Goal: Use online tool/utility: Utilize a website feature to perform a specific function

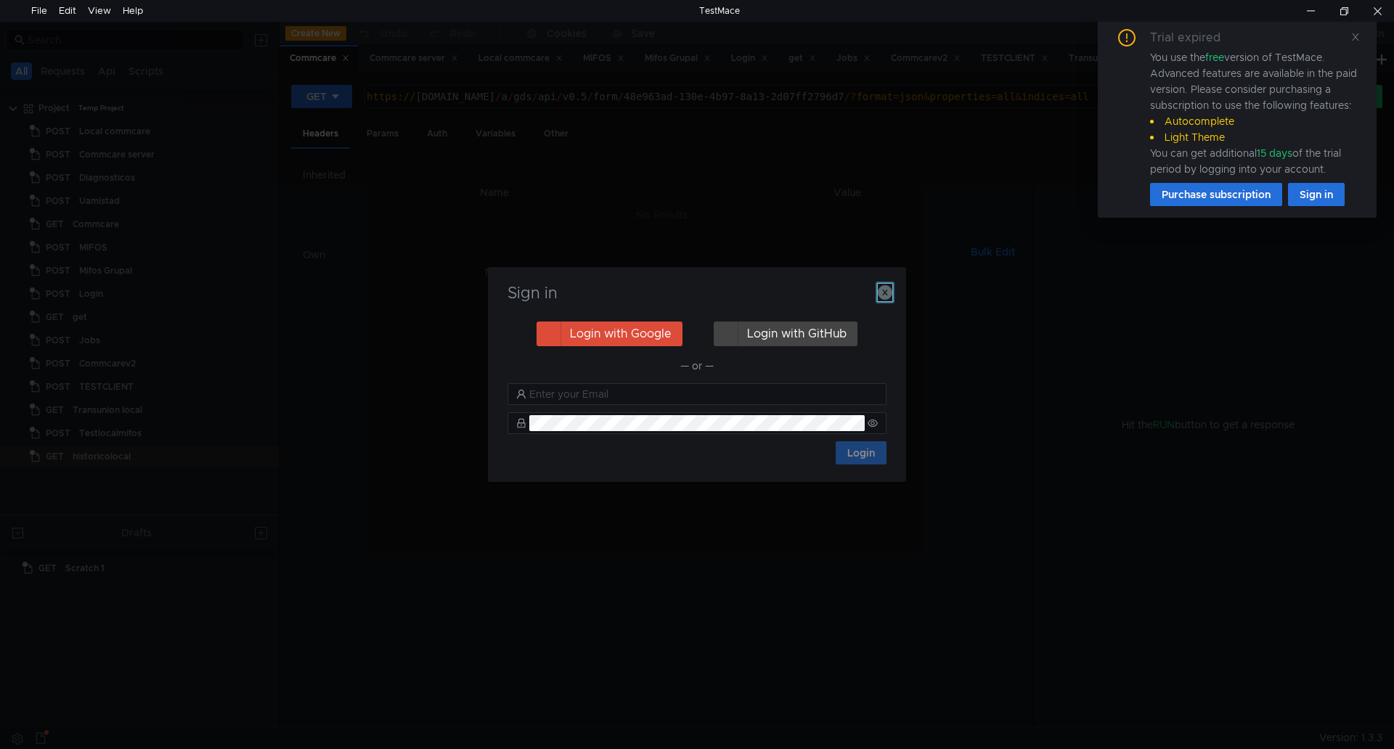
click at [881, 293] on icon "button" at bounding box center [885, 292] width 15 height 15
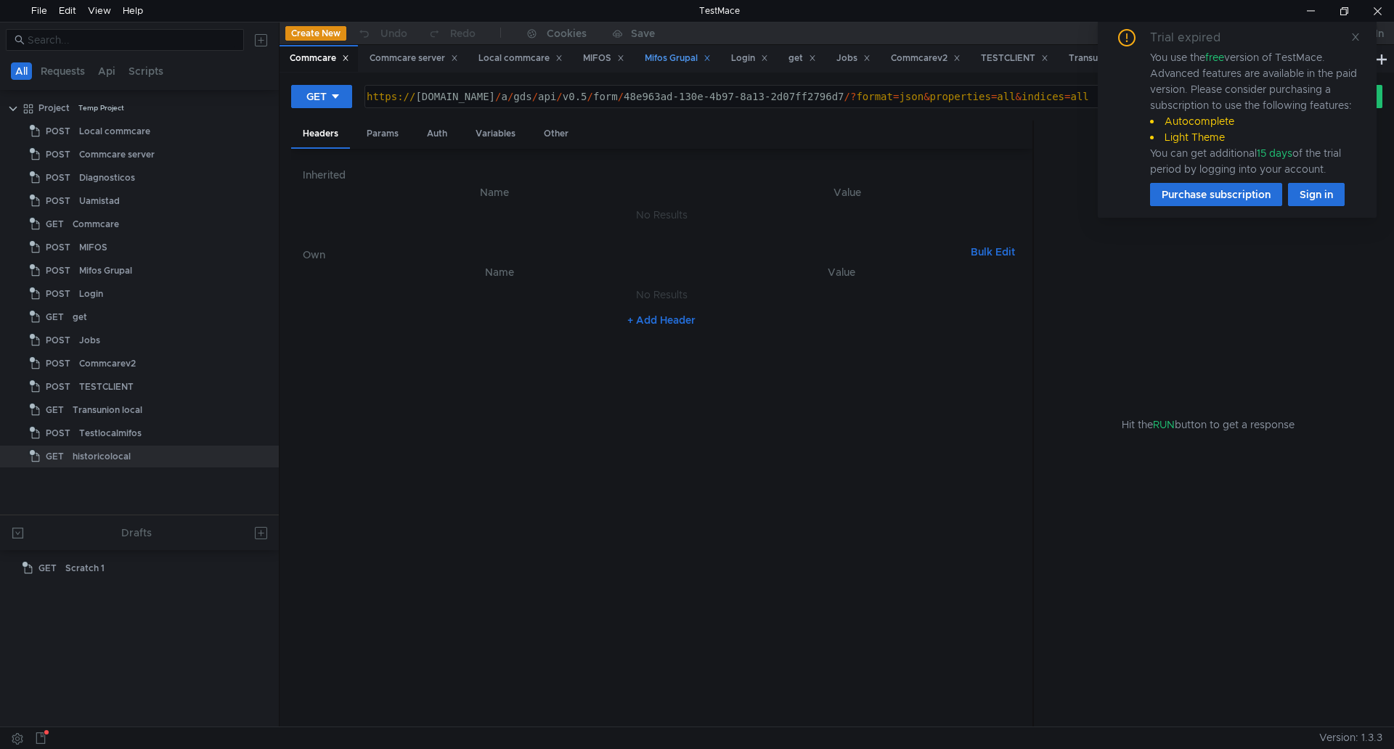
click at [687, 57] on div "Mifos Grupal" at bounding box center [678, 58] width 66 height 15
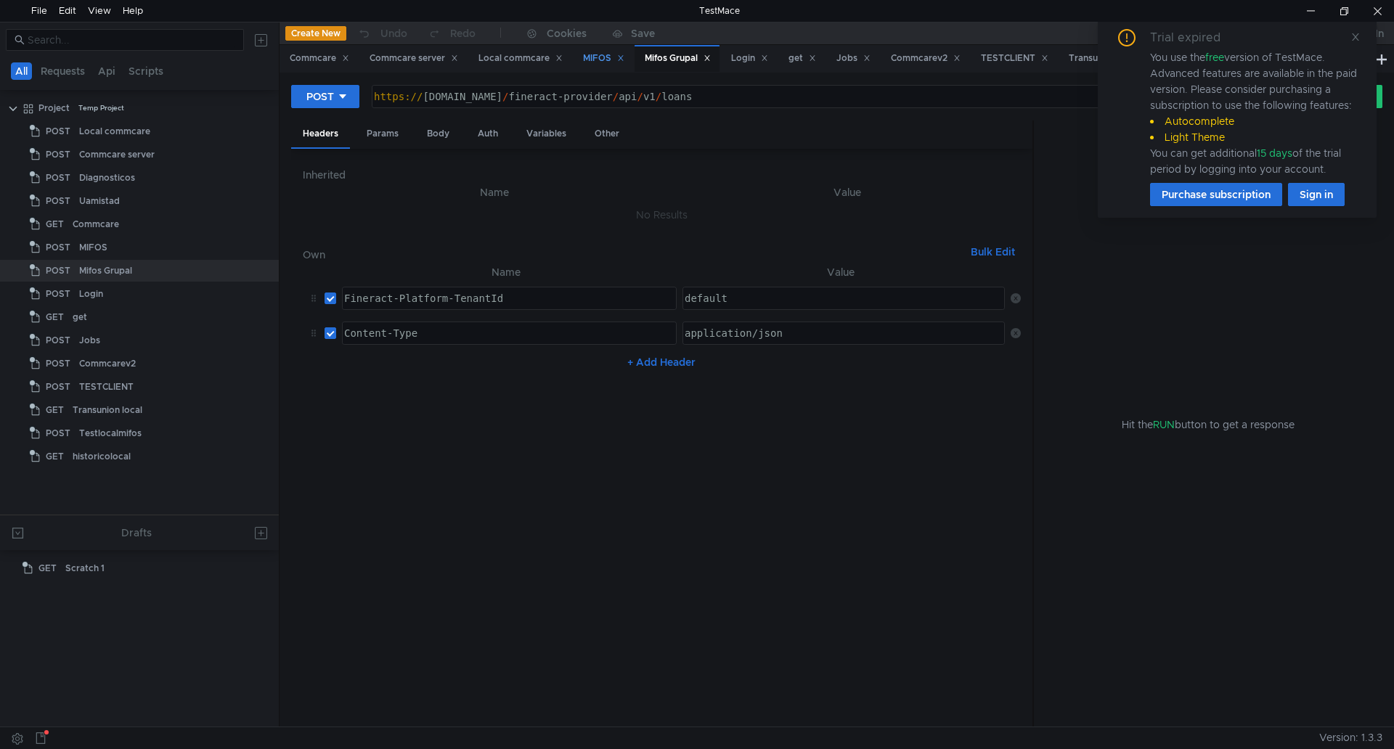
click at [606, 54] on div "MIFOS" at bounding box center [603, 58] width 41 height 15
click at [375, 130] on div "Params" at bounding box center [382, 133] width 55 height 27
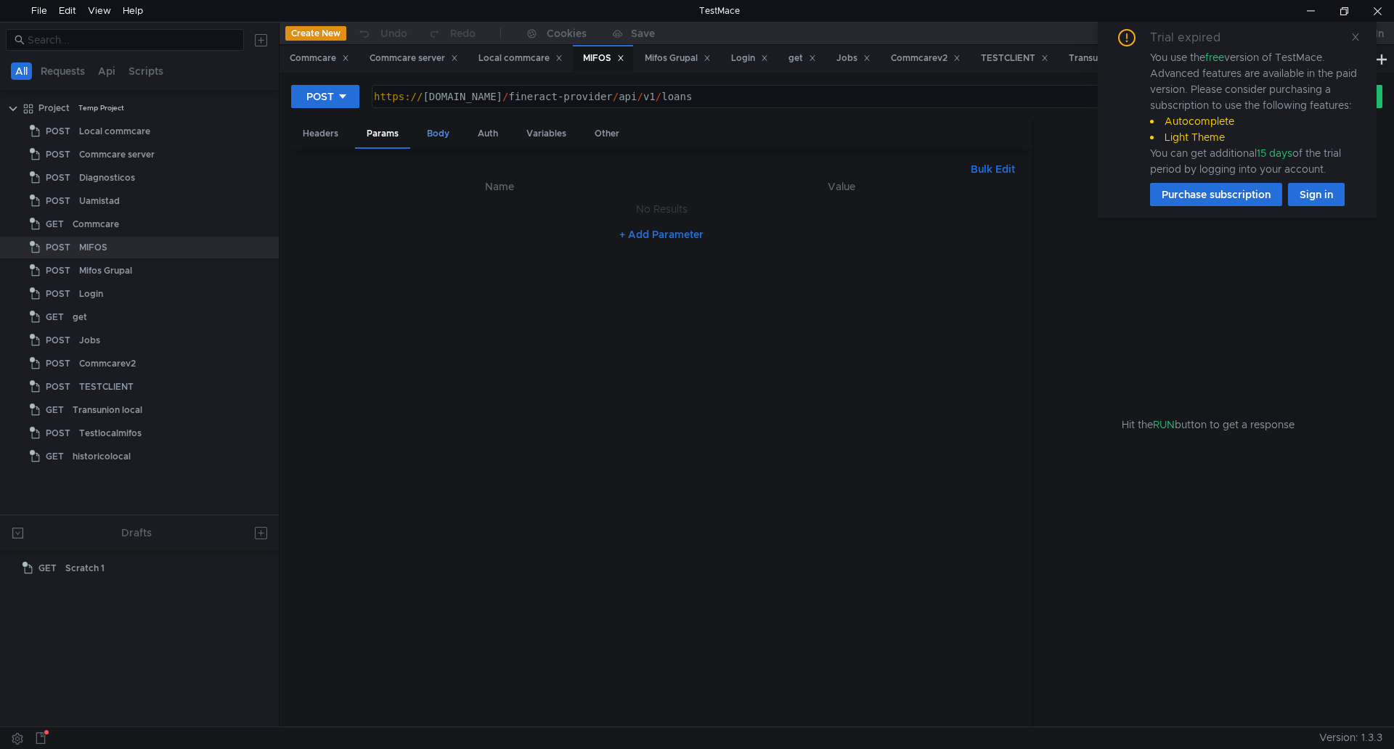
click at [425, 131] on div "Body" at bounding box center [438, 133] width 46 height 27
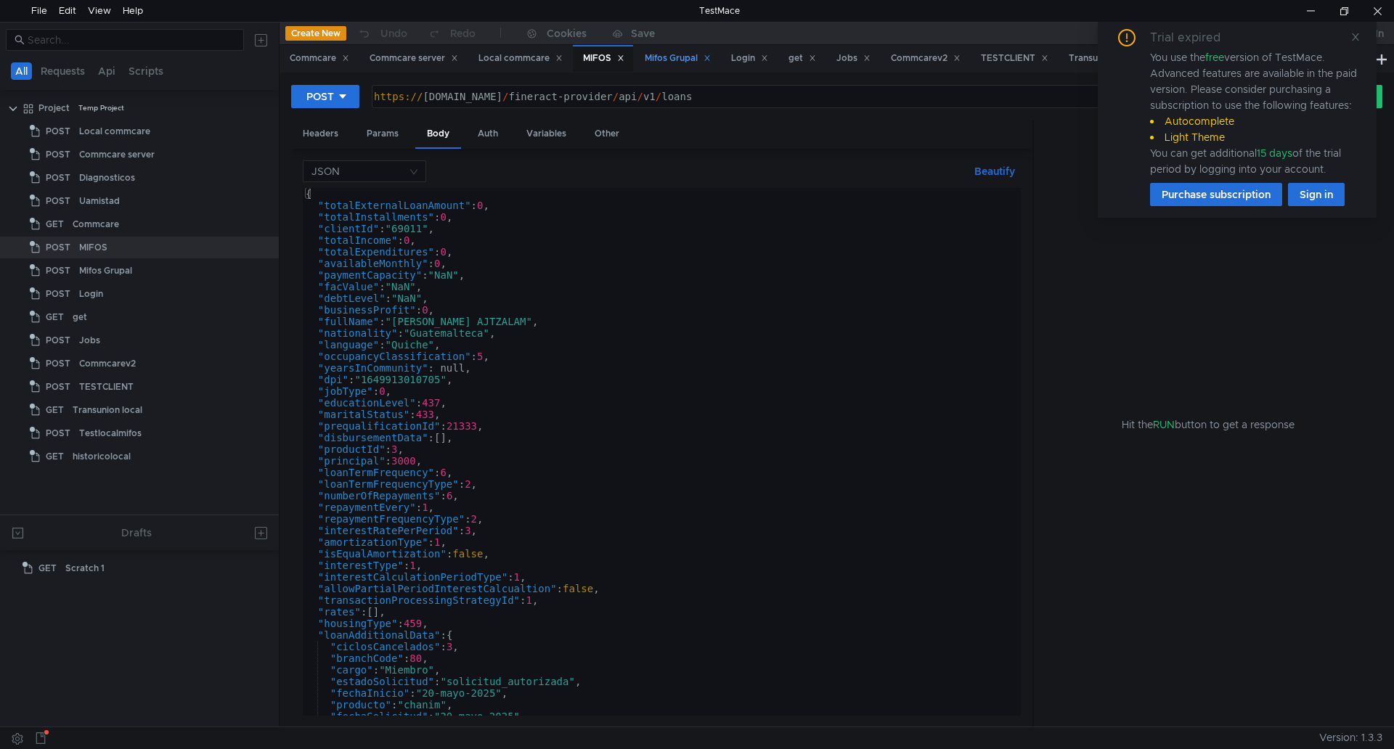
click at [665, 59] on div "Mifos Grupal" at bounding box center [678, 58] width 66 height 15
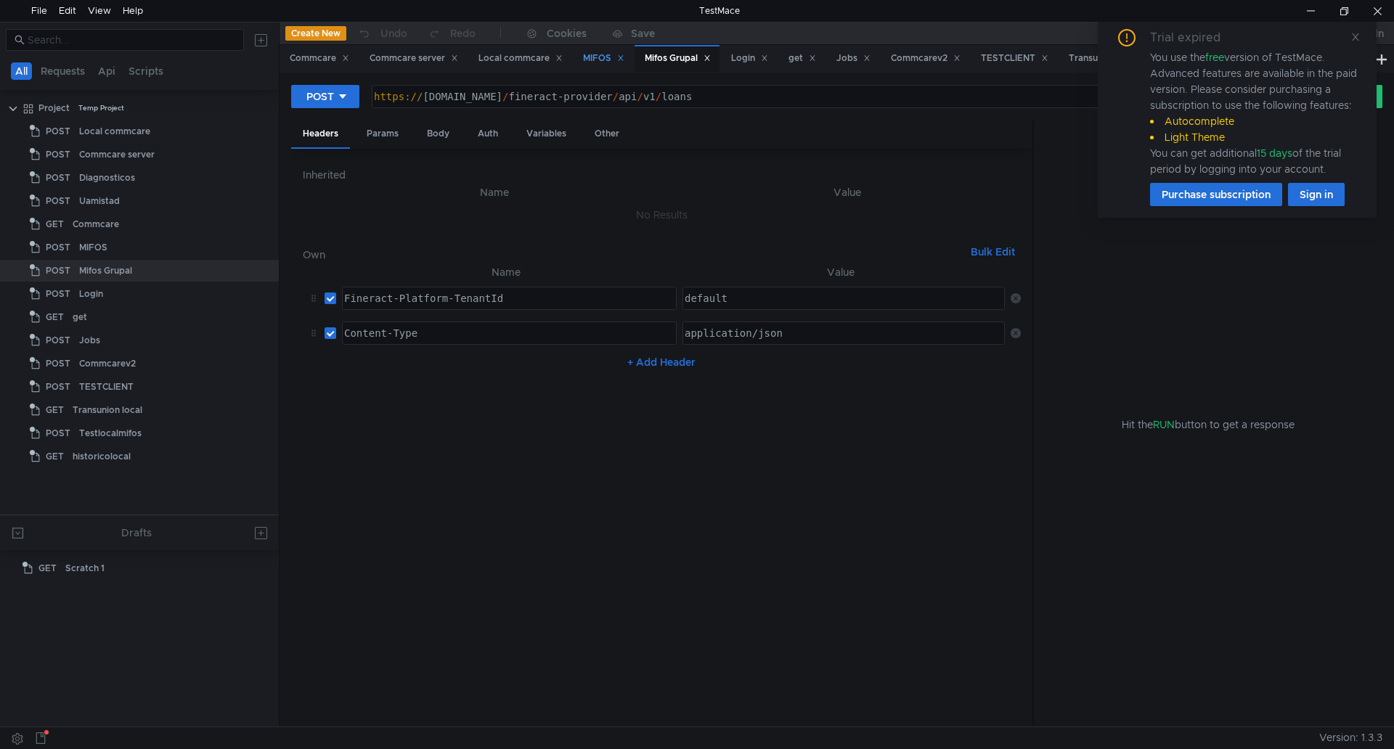
click at [610, 59] on div "MIFOS" at bounding box center [603, 58] width 41 height 15
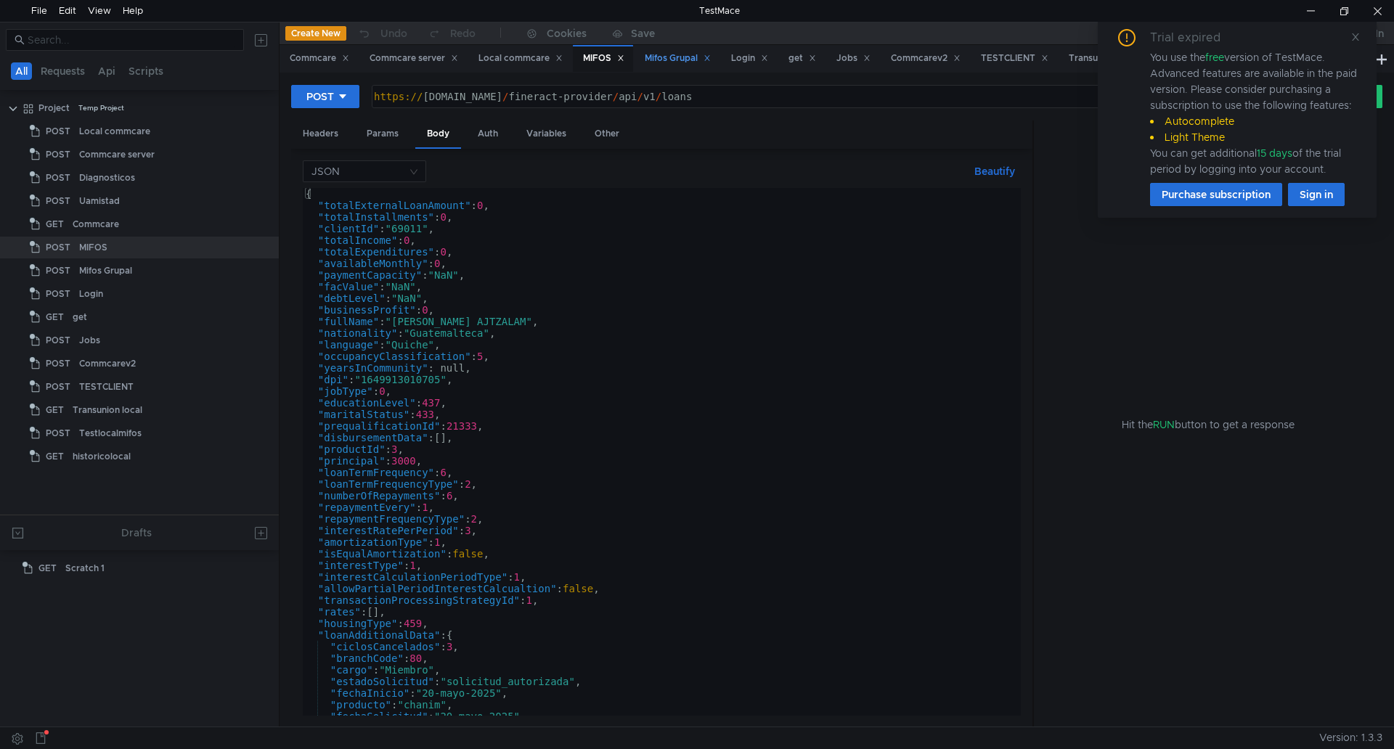
click at [663, 52] on div "Mifos Grupal" at bounding box center [678, 58] width 66 height 15
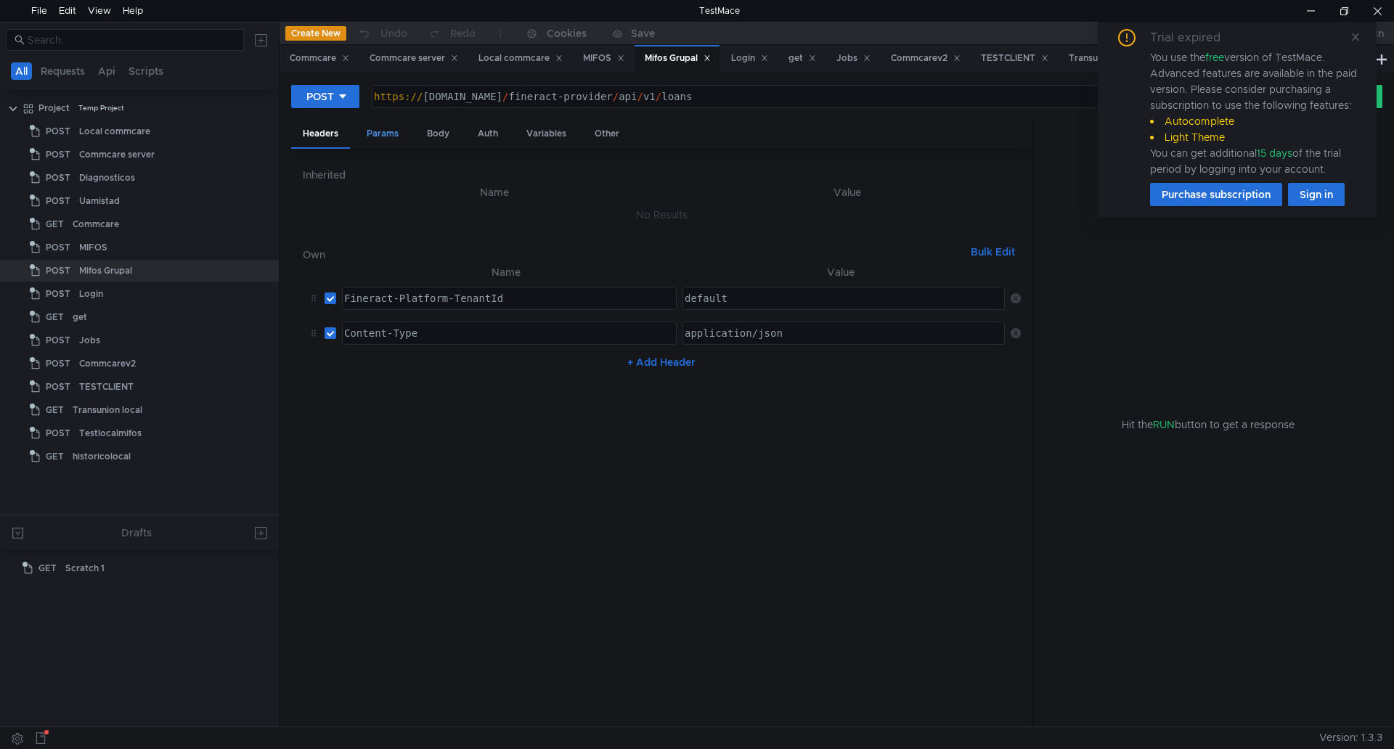
click at [387, 133] on div "Params" at bounding box center [382, 133] width 55 height 27
click at [431, 133] on div "Body" at bounding box center [438, 133] width 46 height 27
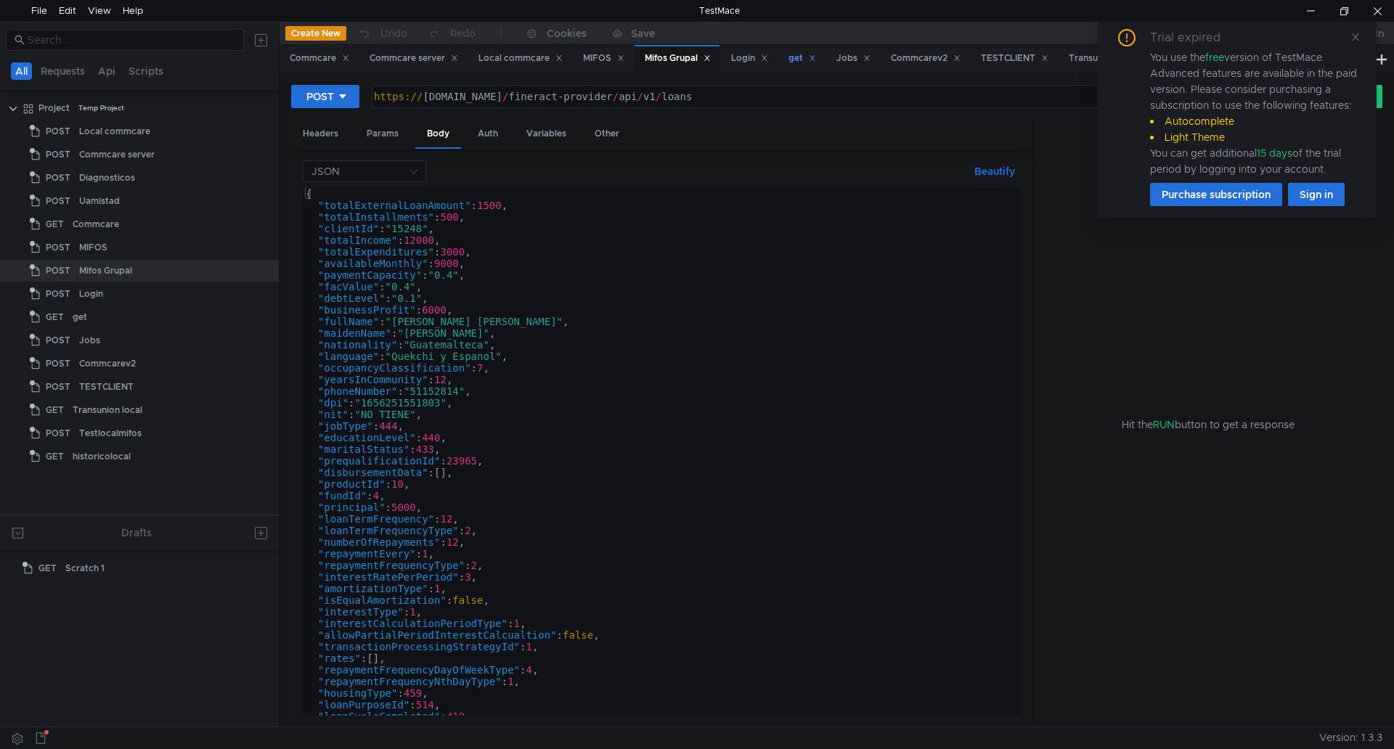
click at [801, 60] on div "get" at bounding box center [802, 58] width 28 height 15
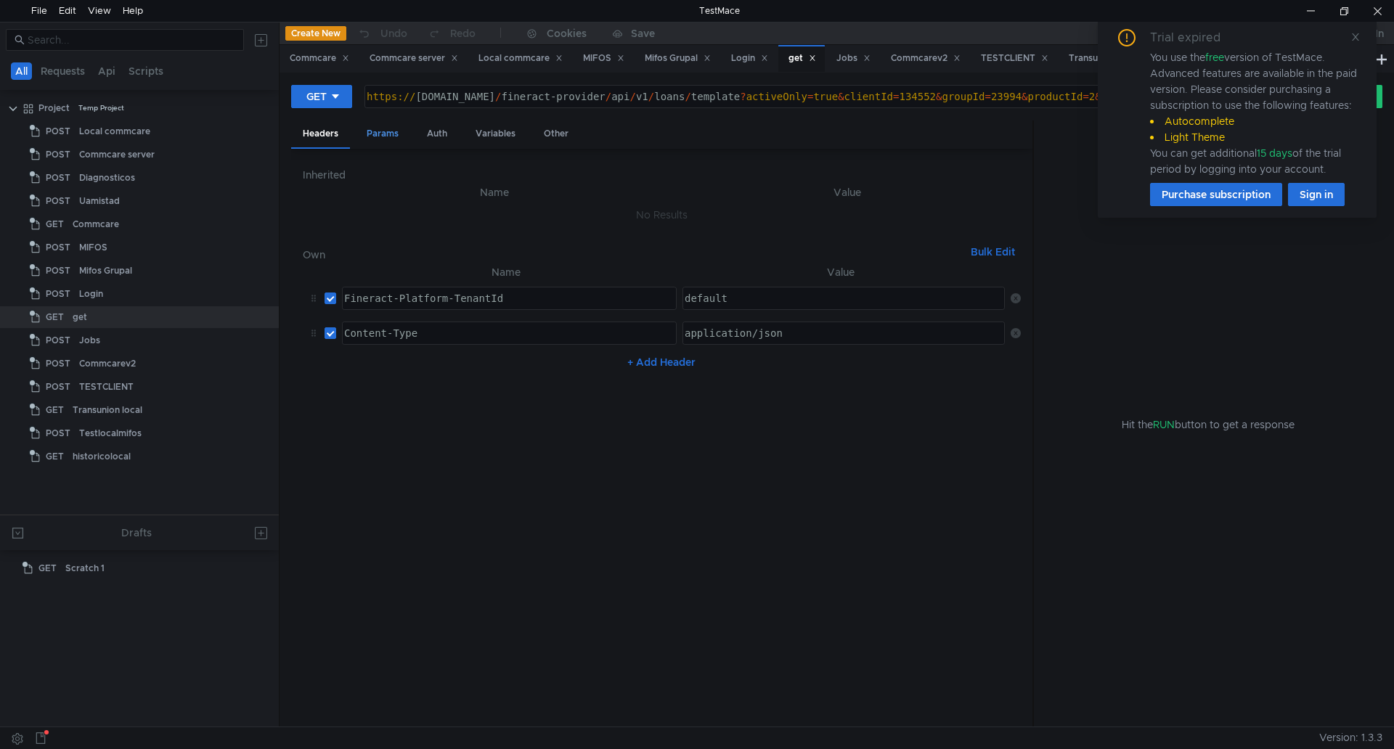
click at [399, 138] on div "Params" at bounding box center [382, 133] width 55 height 27
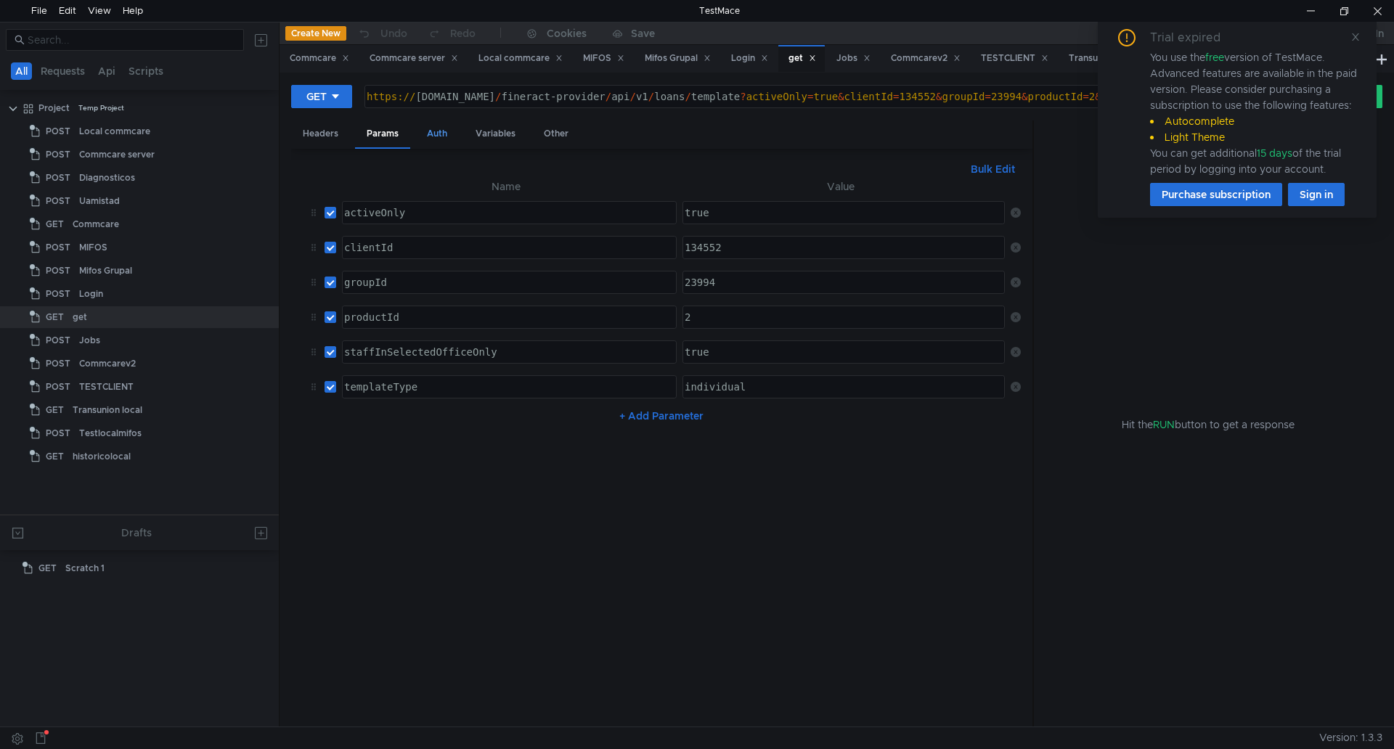
click at [425, 133] on div "Auth" at bounding box center [437, 133] width 44 height 27
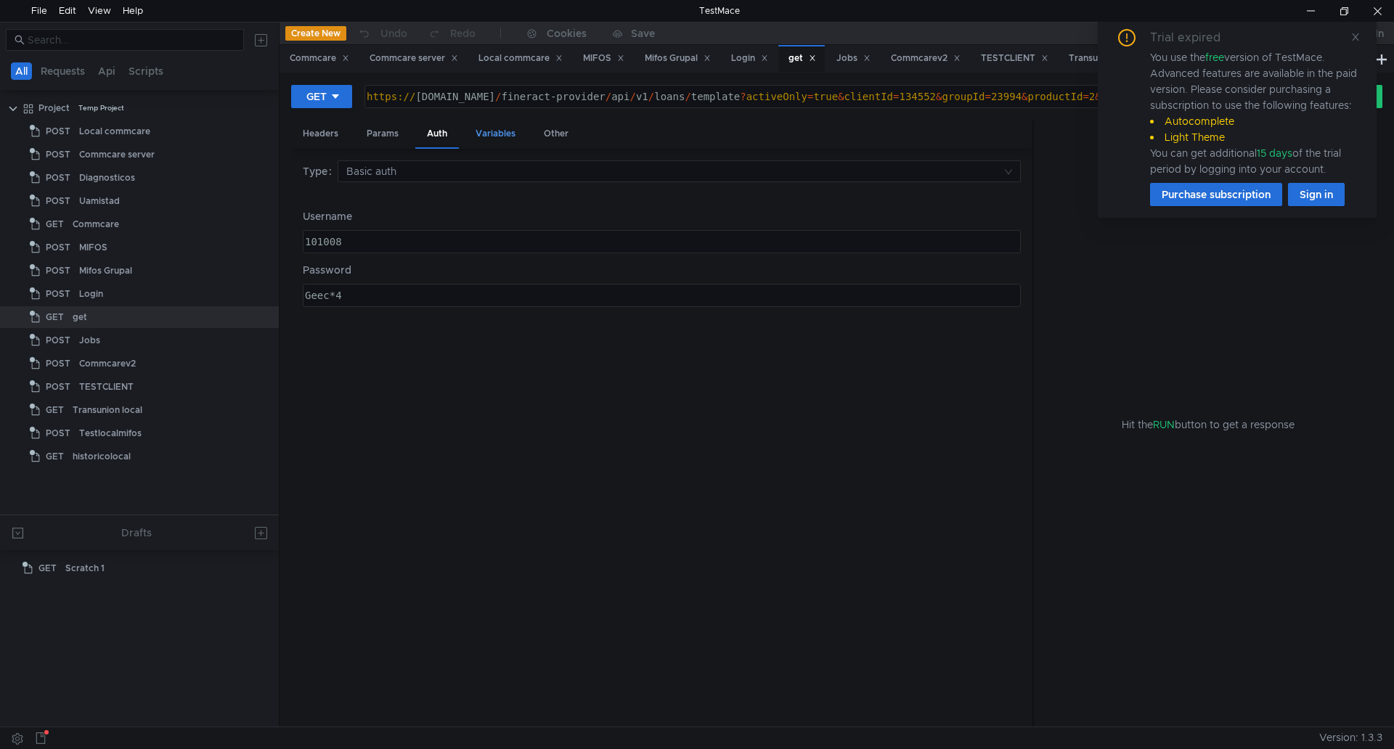
click at [486, 134] on div "Variables" at bounding box center [495, 133] width 63 height 27
click at [557, 134] on div "Other" at bounding box center [556, 133] width 48 height 27
click at [439, 138] on div "Auth" at bounding box center [437, 133] width 44 height 27
click at [383, 138] on div "Params" at bounding box center [382, 133] width 55 height 27
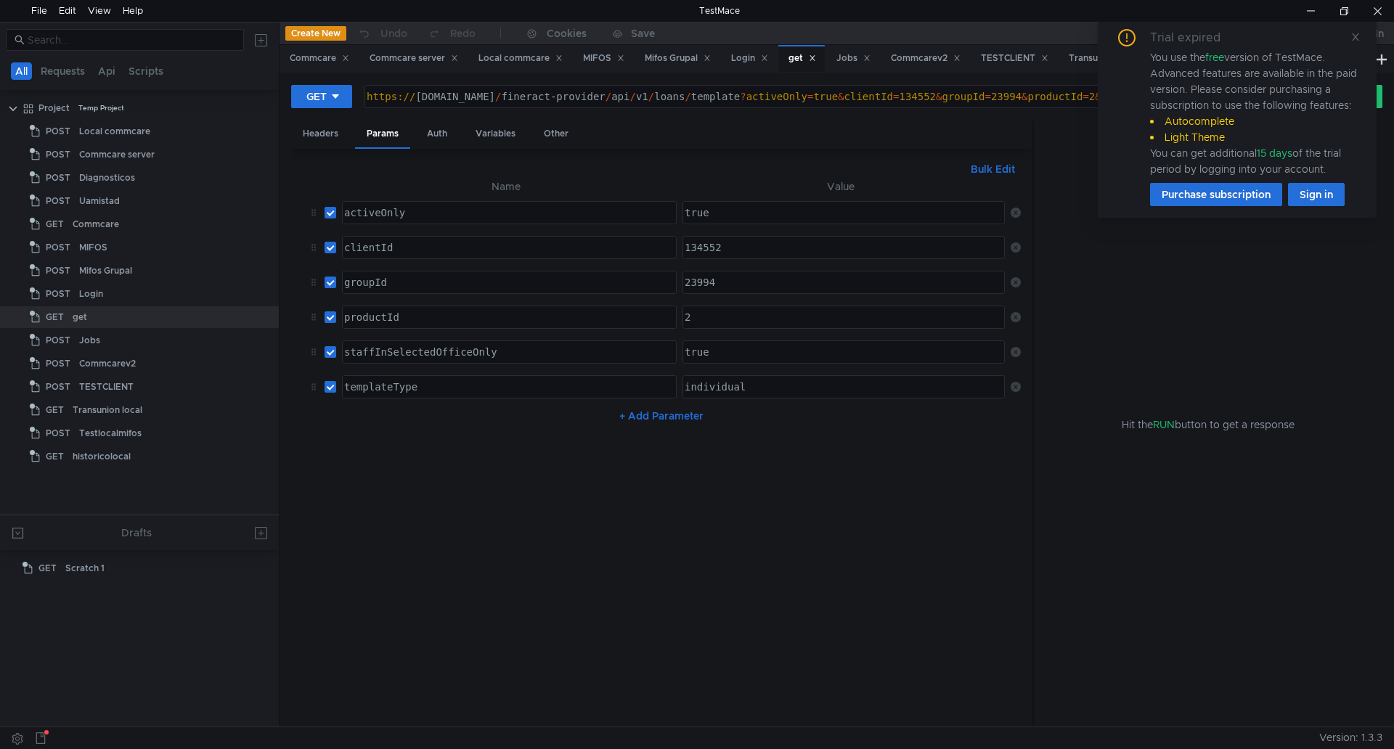
click at [926, 100] on div "https:// [DOMAIN_NAME] / fineract-provider / api / v1 / loans / template ? acti…" at bounding box center [1074, 108] width 1421 height 35
click at [1001, 91] on div "https:// [DOMAIN_NAME] / fineract-provider / api / v1 / loans / template ? acti…" at bounding box center [1074, 108] width 1421 height 35
click at [1081, 93] on div "https:// [DOMAIN_NAME] / fineract-provider / api / v1 / loans / template ? acti…" at bounding box center [568, 108] width 1421 height 35
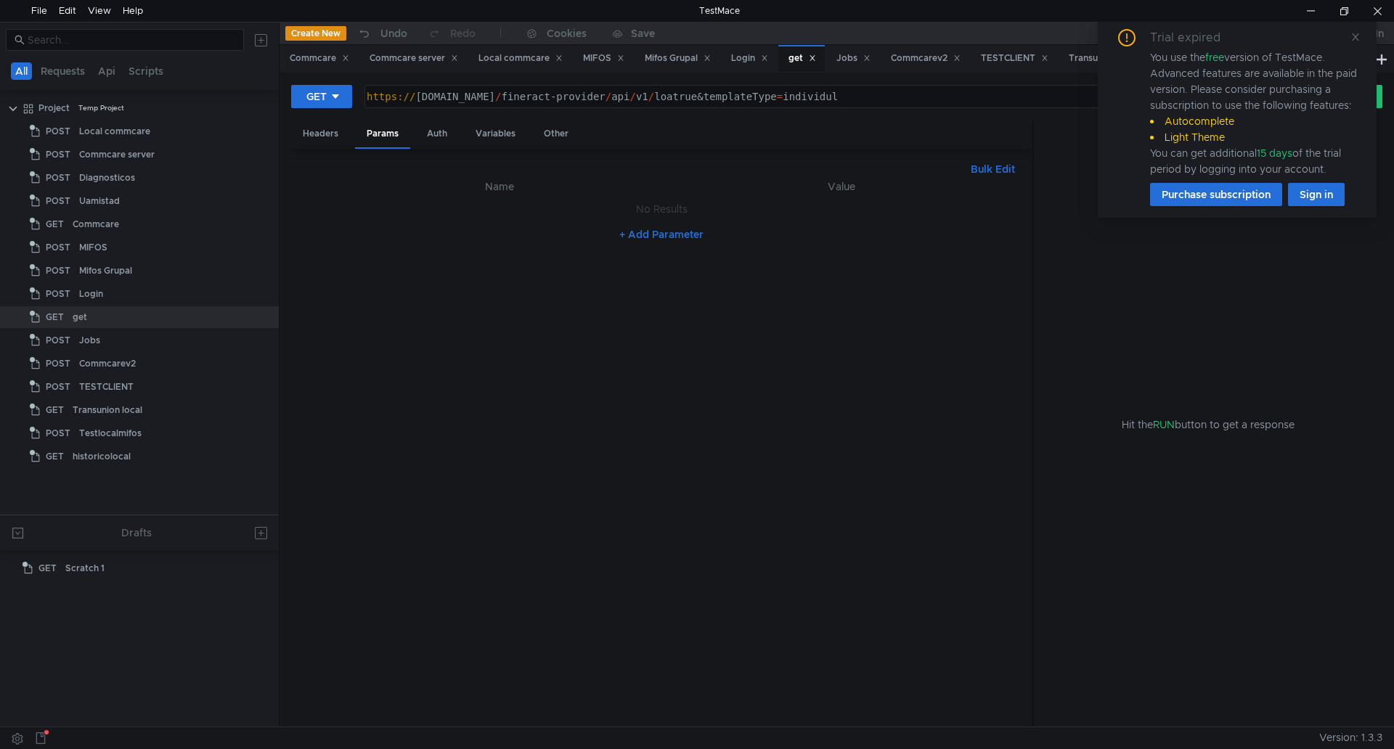
click at [1057, 96] on div "https:// [DOMAIN_NAME] / fineract-provider / api / v1 / loatrue&templateType = …" at bounding box center [821, 108] width 915 height 35
click at [1353, 37] on icon at bounding box center [1355, 37] width 10 height 10
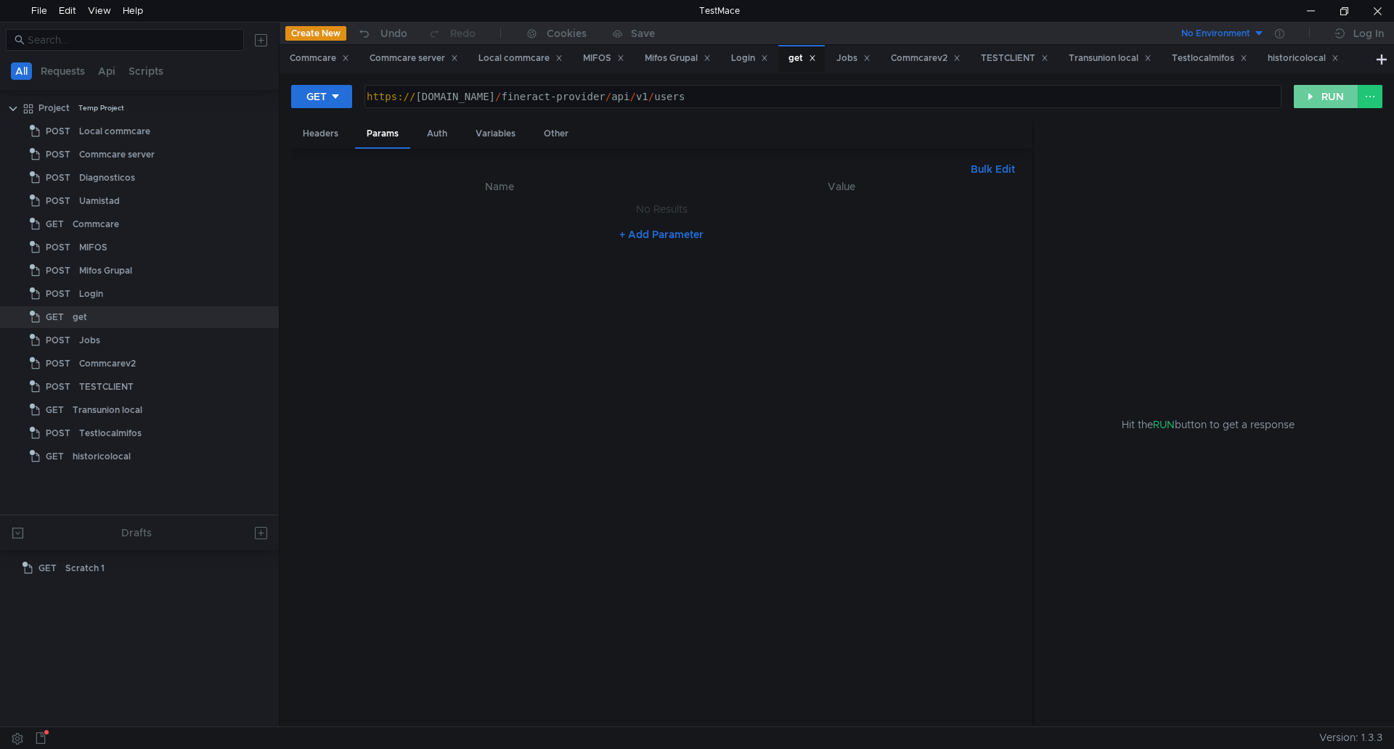
click at [1337, 94] on button "RUN" at bounding box center [1326, 96] width 65 height 23
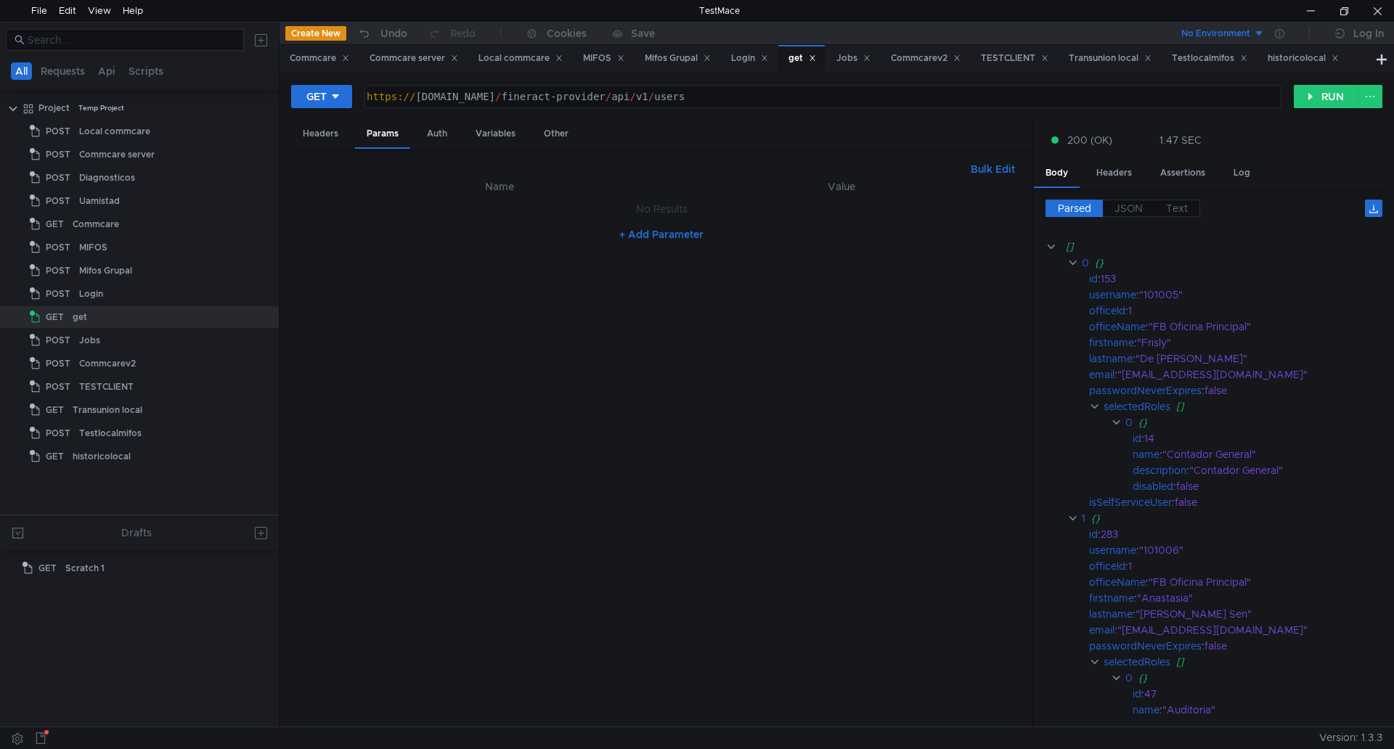
drag, startPoint x: 1070, startPoint y: 97, endPoint x: 1105, endPoint y: 99, distance: 35.0
click at [1070, 96] on div "https:// [DOMAIN_NAME] / fineract-provider / api / v1 / users" at bounding box center [821, 108] width 915 height 35
type textarea "[URL][DOMAIN_NAME]"
click at [1309, 95] on button "RUN" at bounding box center [1326, 96] width 65 height 23
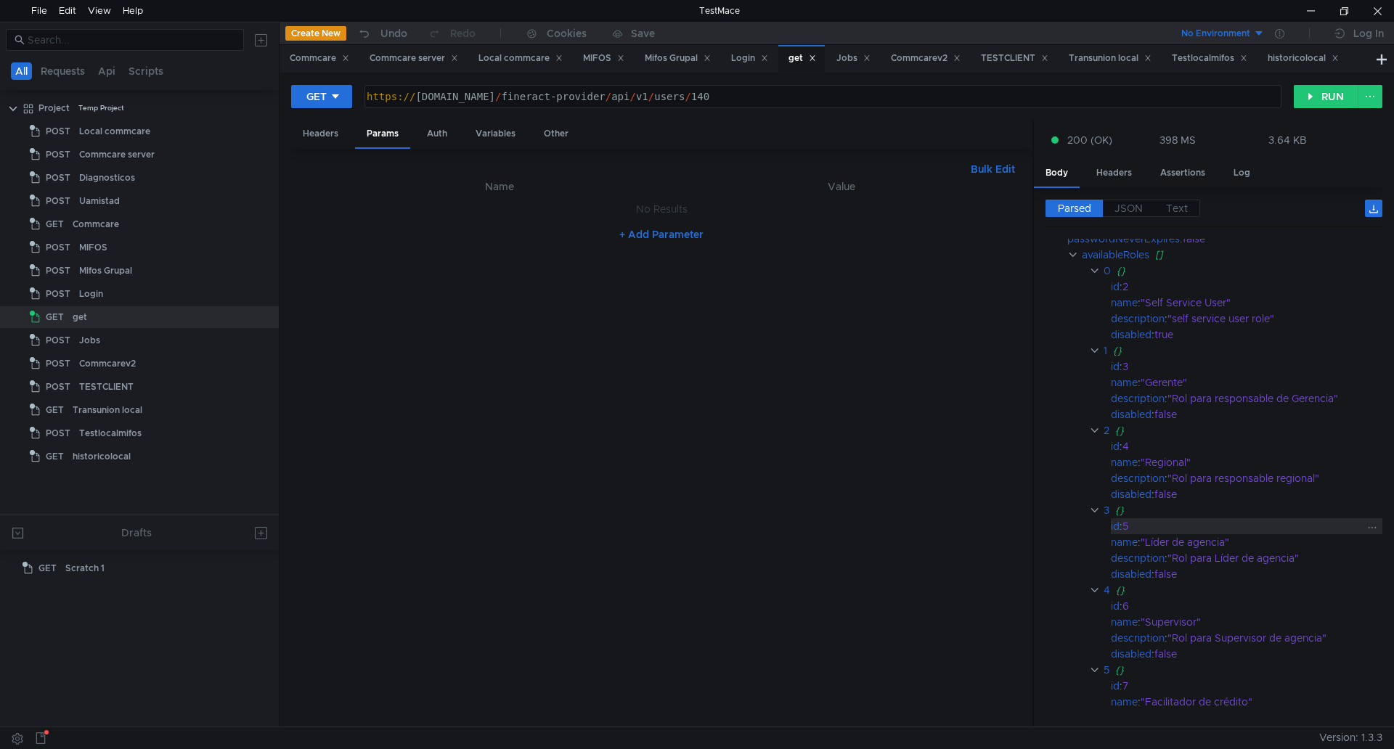
scroll to position [0, 0]
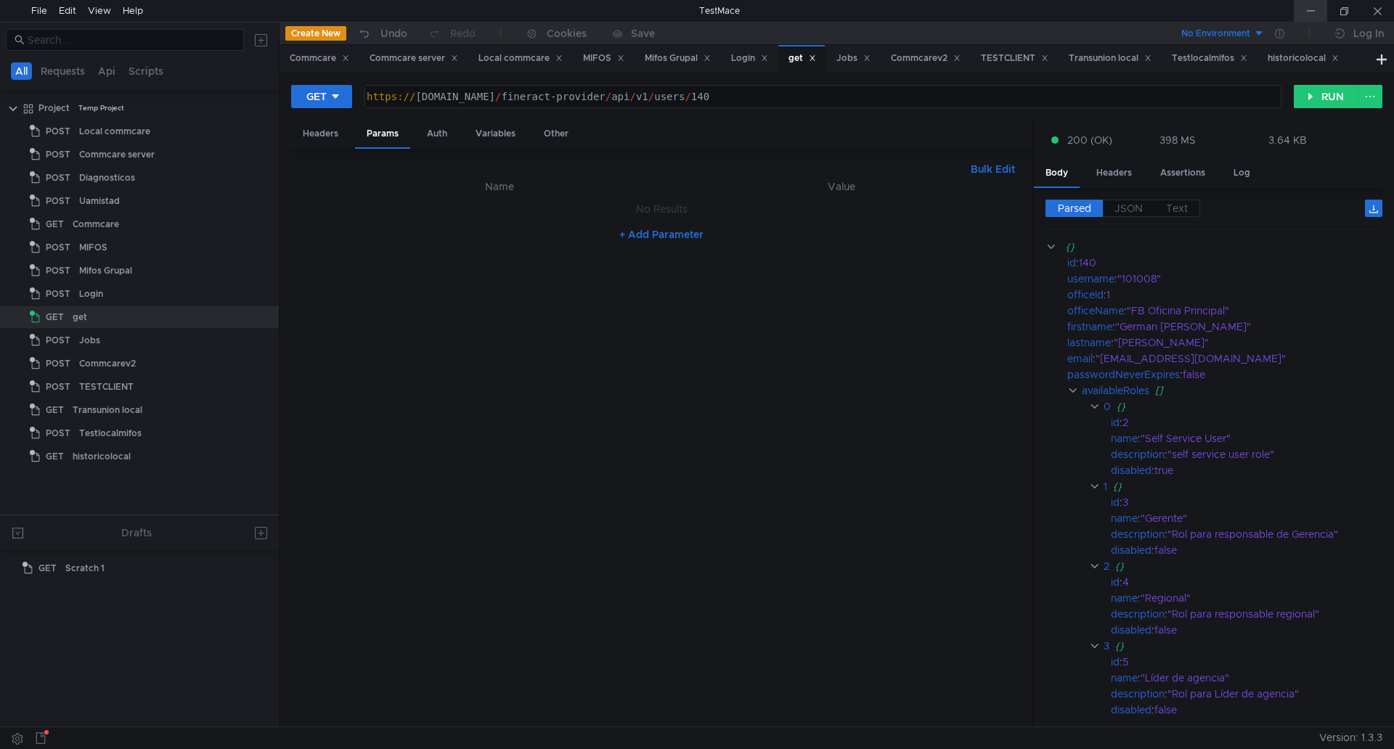
click at [1304, 8] on div at bounding box center [1310, 11] width 33 height 22
click at [1307, 7] on div at bounding box center [1310, 11] width 33 height 22
